Goal: Go to known website: Go to known website

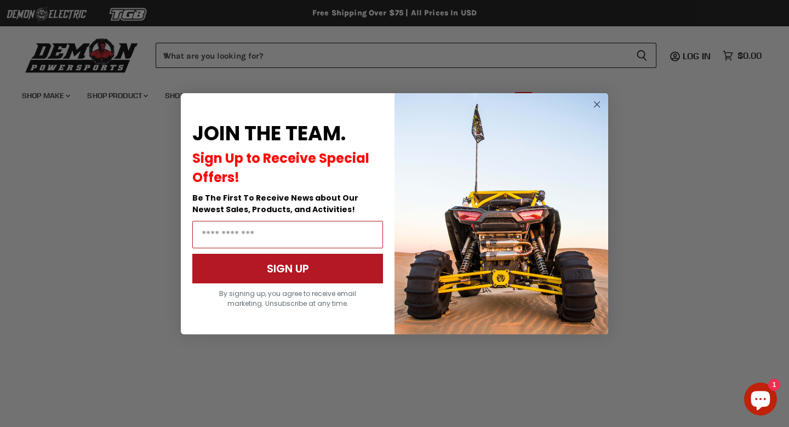
scroll to position [230, 0]
